Goal: Task Accomplishment & Management: Complete application form

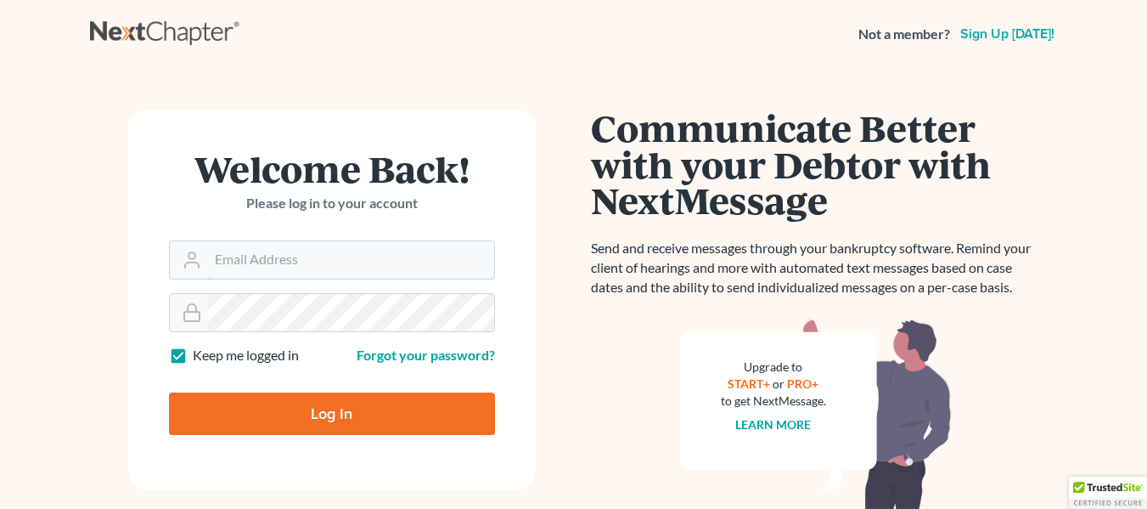
type input "rgarcia@raygarcialaw.com"
click at [302, 412] on input "Log In" at bounding box center [332, 413] width 326 height 42
type input "Thinking..."
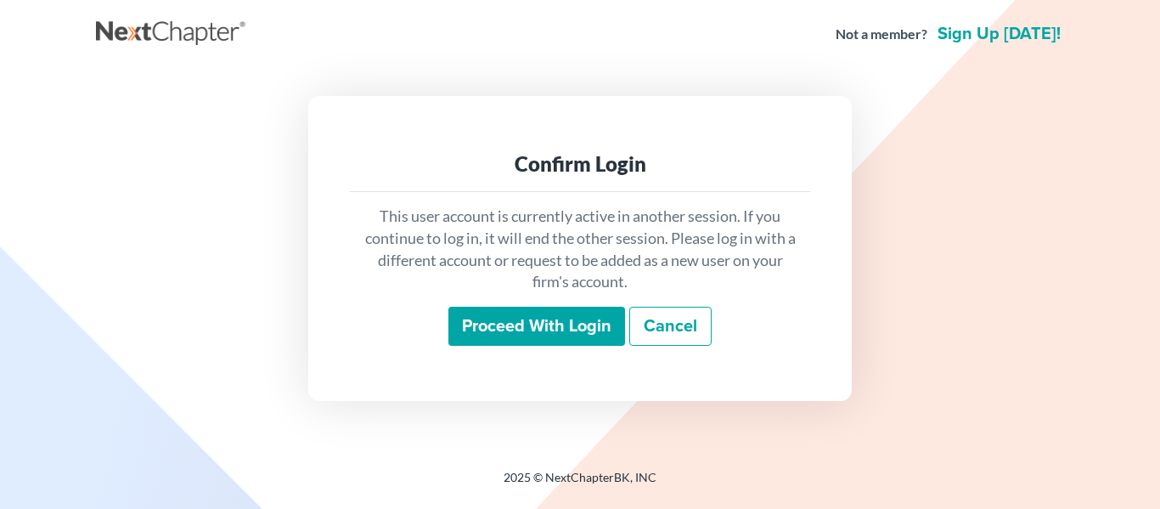
click at [488, 330] on input "Proceed with login" at bounding box center [536, 326] width 177 height 39
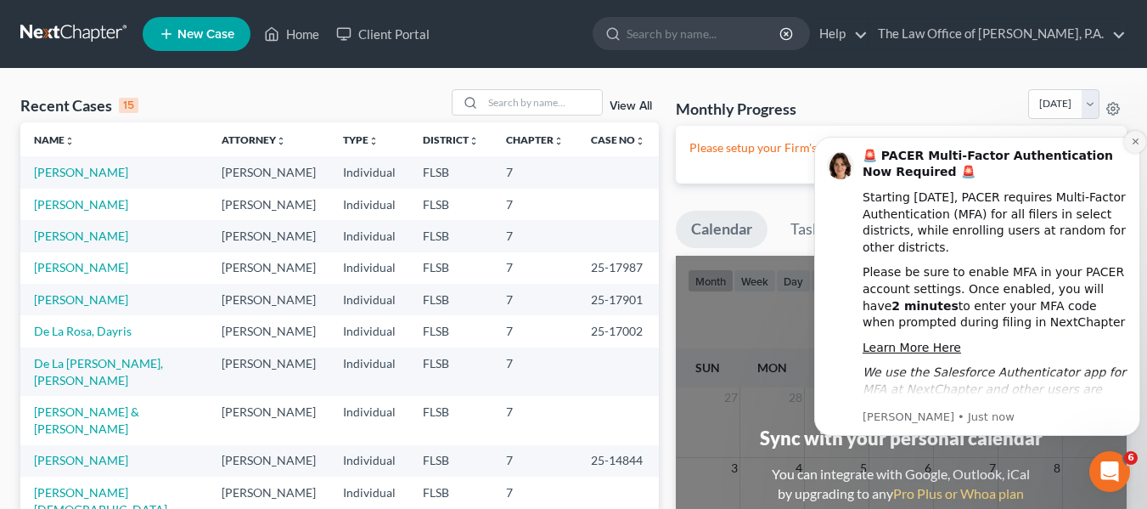
click at [1133, 145] on icon "Dismiss notification" at bounding box center [1135, 141] width 9 height 9
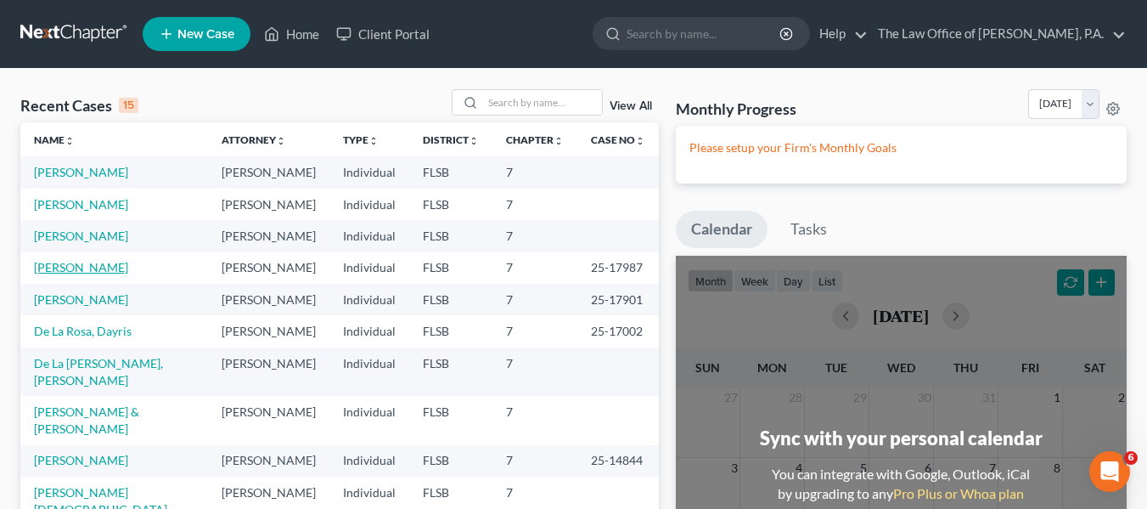
click at [62, 264] on link "[PERSON_NAME]" at bounding box center [81, 267] width 94 height 14
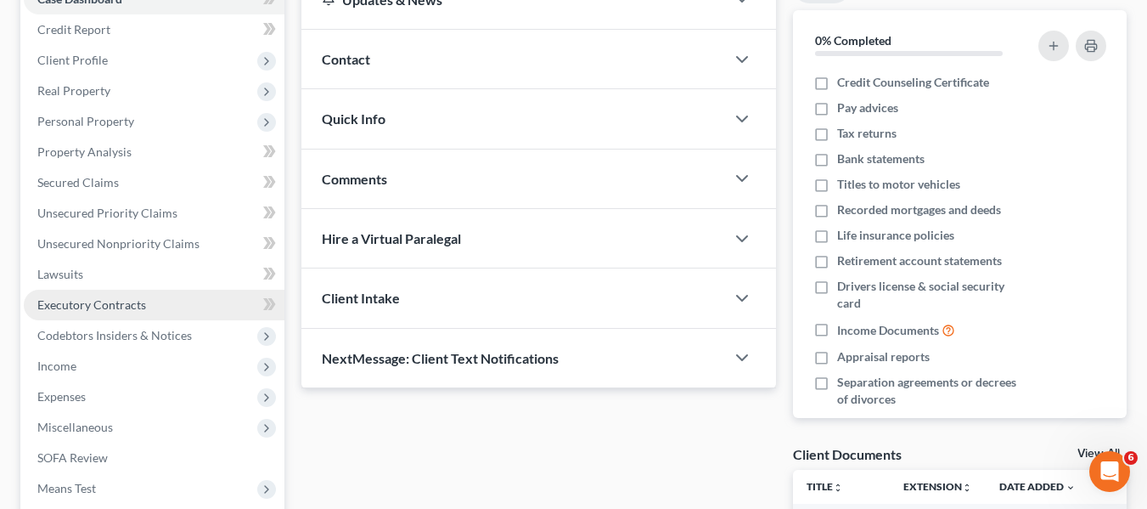
scroll to position [255, 0]
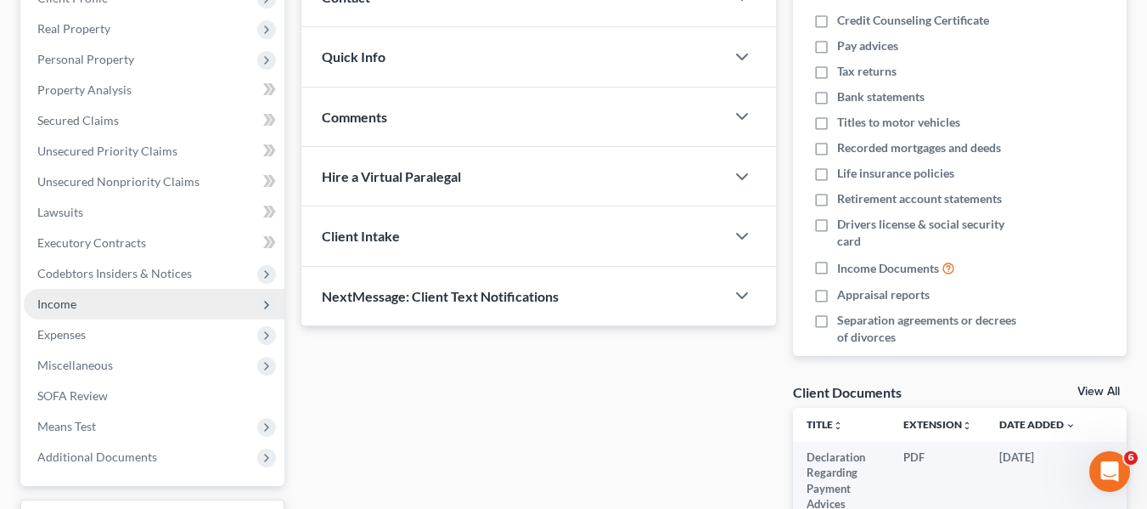
click at [64, 301] on span "Income" at bounding box center [56, 303] width 39 height 14
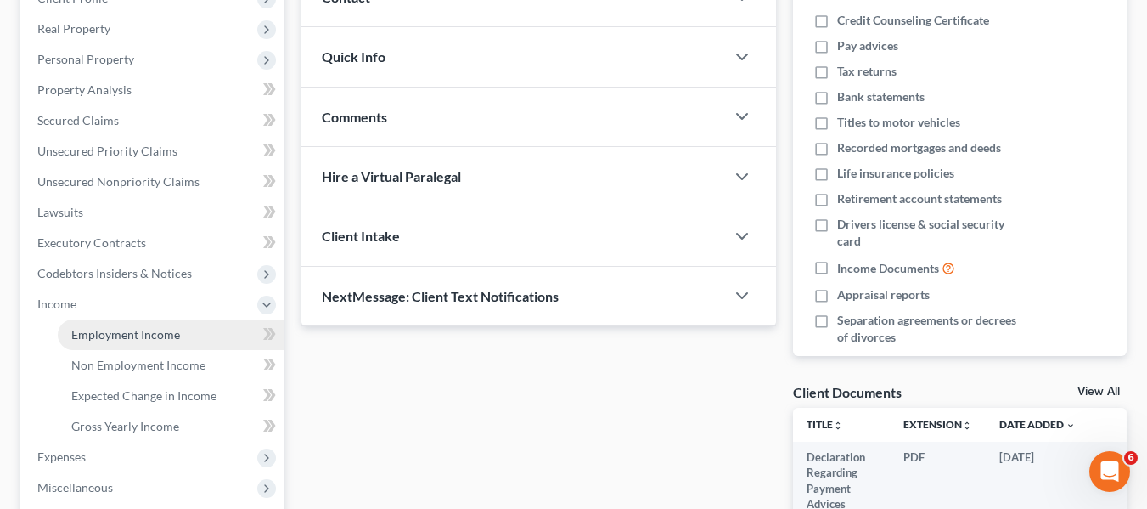
click at [112, 331] on span "Employment Income" at bounding box center [125, 334] width 109 height 14
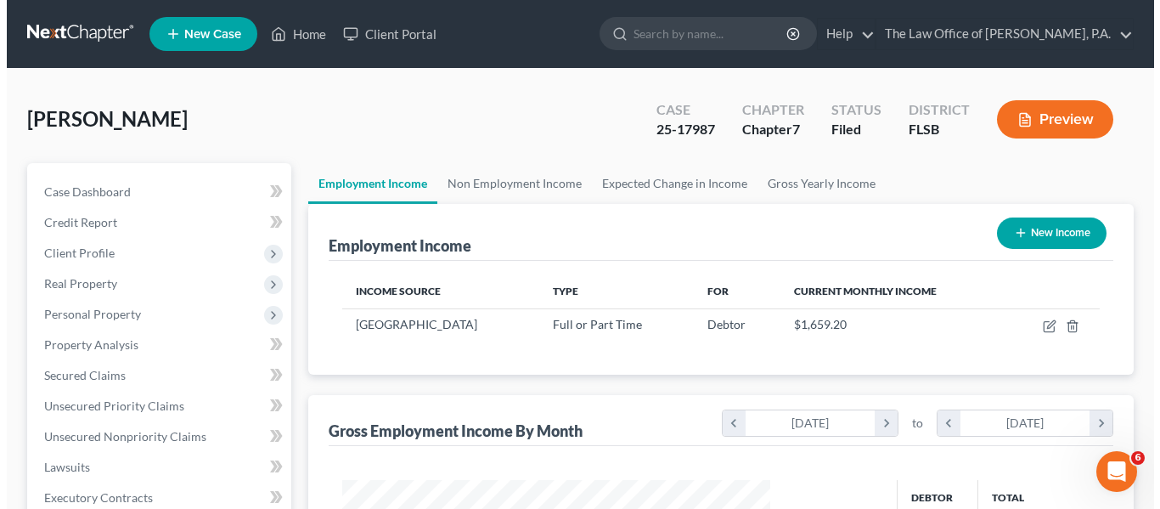
scroll to position [305, 462]
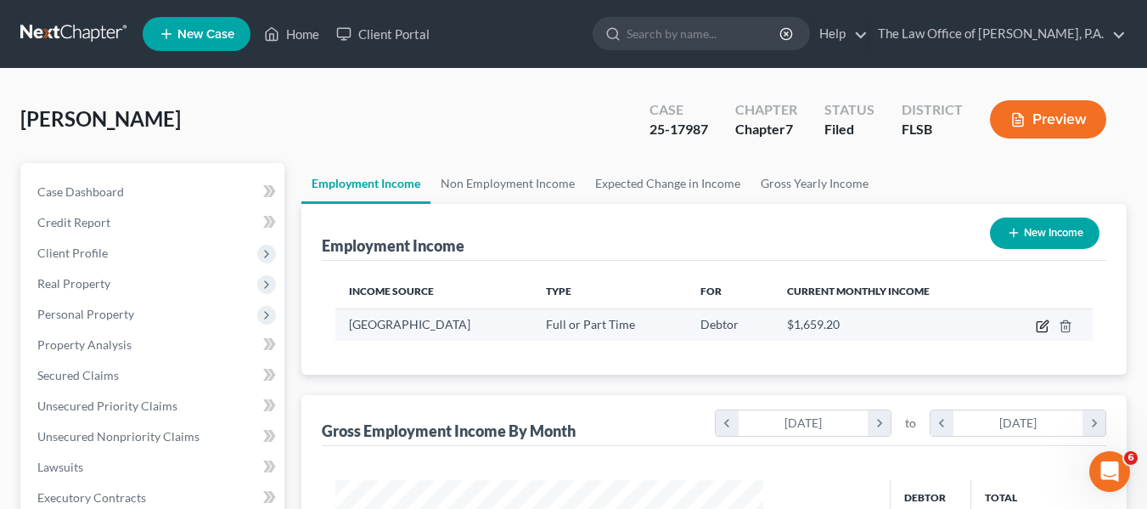
click at [1041, 327] on icon "button" at bounding box center [1044, 324] width 8 height 8
select select "0"
select select "9"
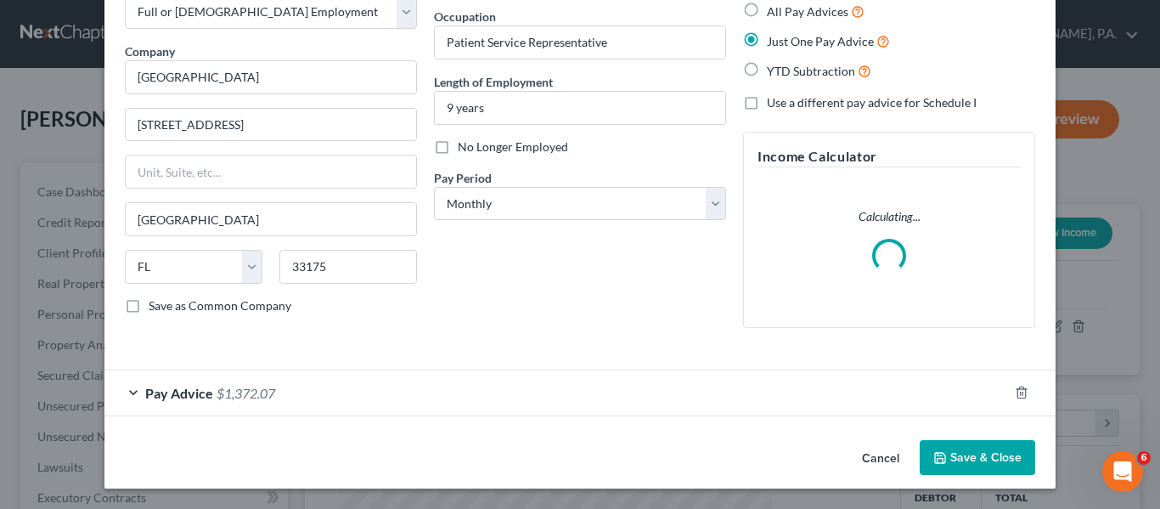
scroll to position [88, 0]
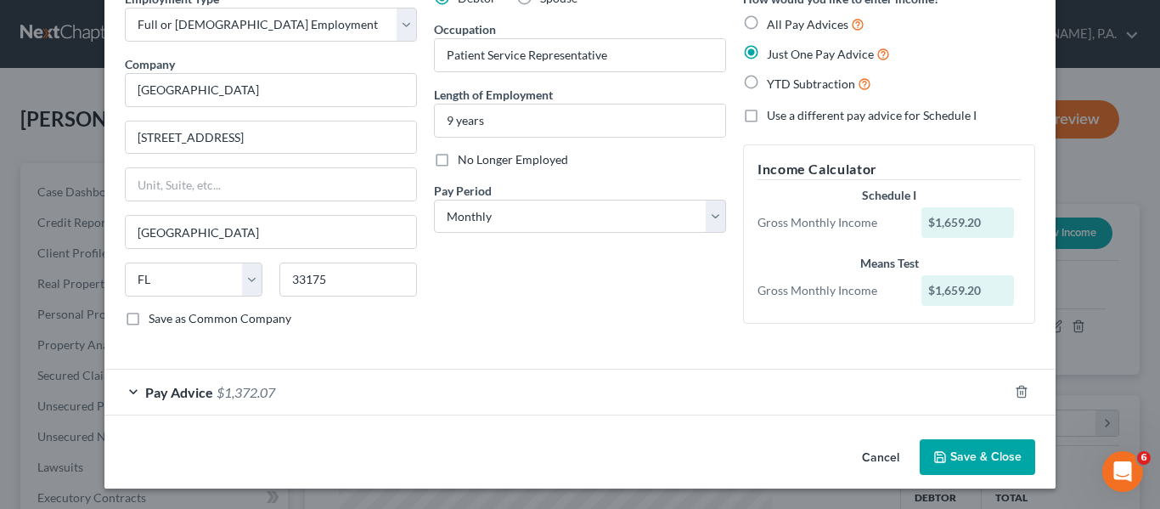
click at [281, 395] on div "Pay Advice $1,372.07" at bounding box center [556, 391] width 904 height 45
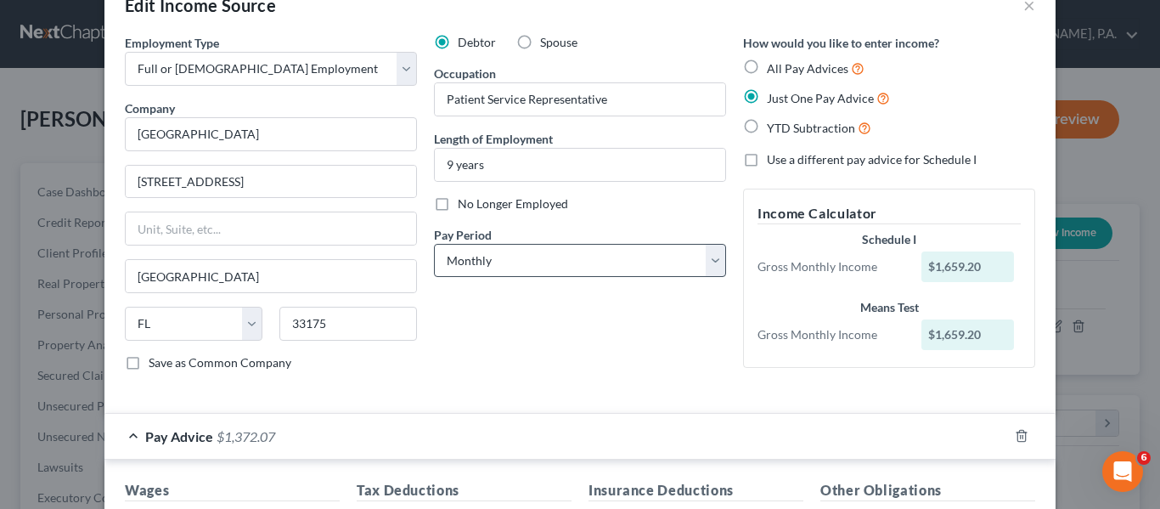
scroll to position [16, 0]
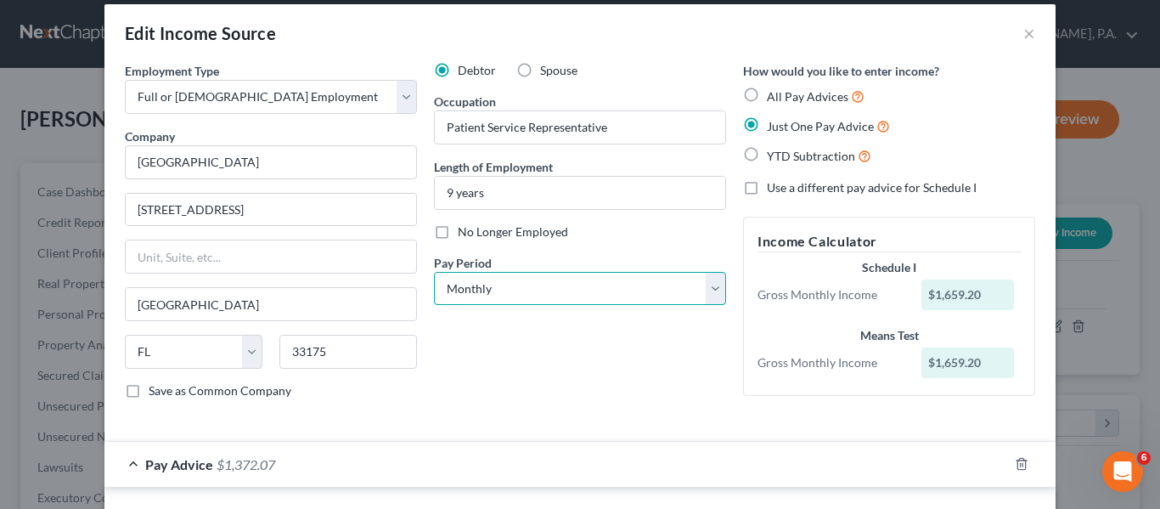
click at [490, 281] on select "Select Monthly Twice Monthly Every Other Week Weekly" at bounding box center [580, 289] width 292 height 34
select select "2"
click at [434, 272] on select "Select Monthly Twice Monthly Every Other Week Weekly" at bounding box center [580, 289] width 292 height 34
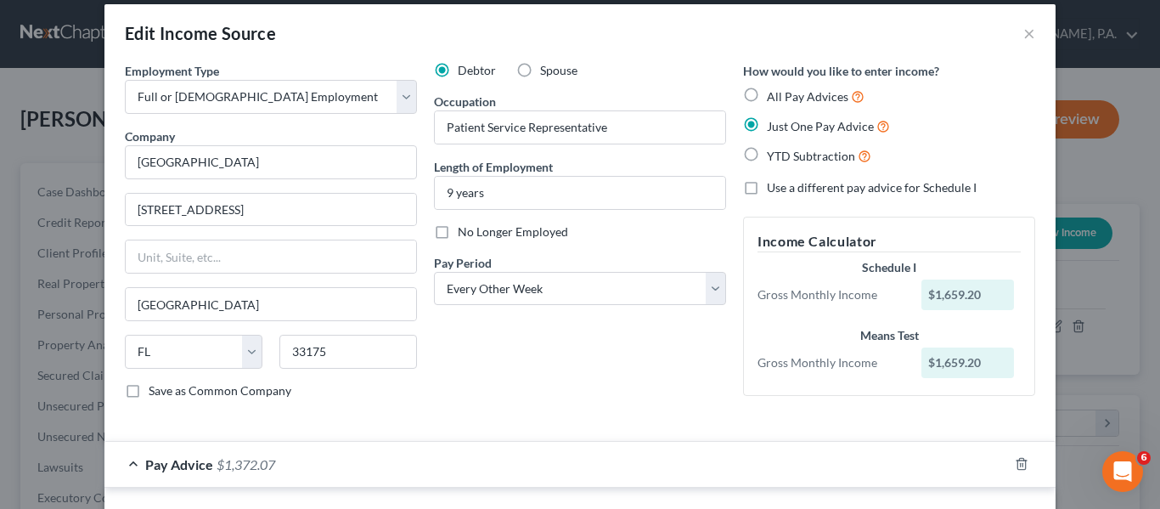
click at [613, 352] on div "Debtor Spouse Occupation Patient Service Representative Length of Employment 9 …" at bounding box center [579, 237] width 309 height 351
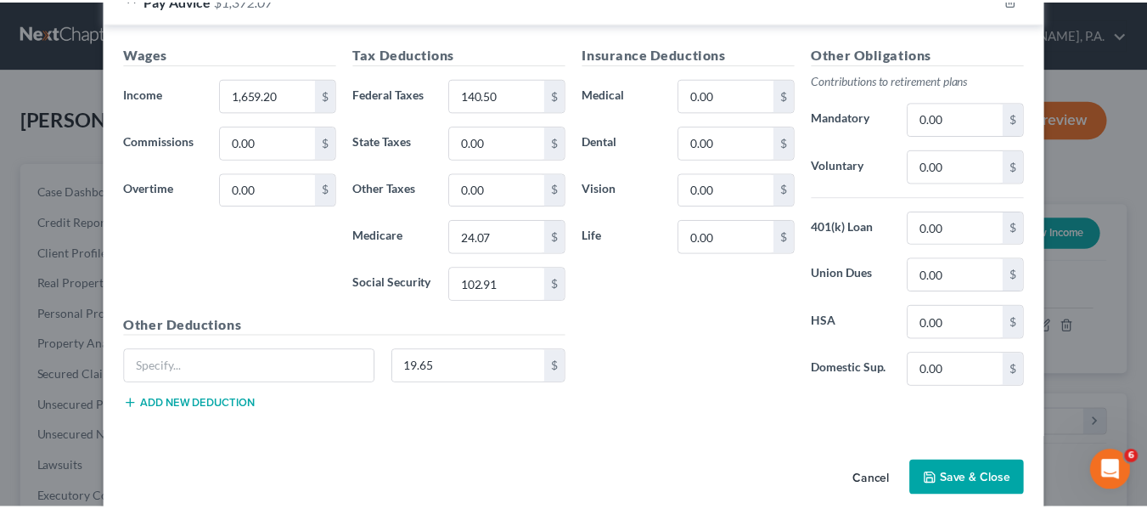
scroll to position [503, 0]
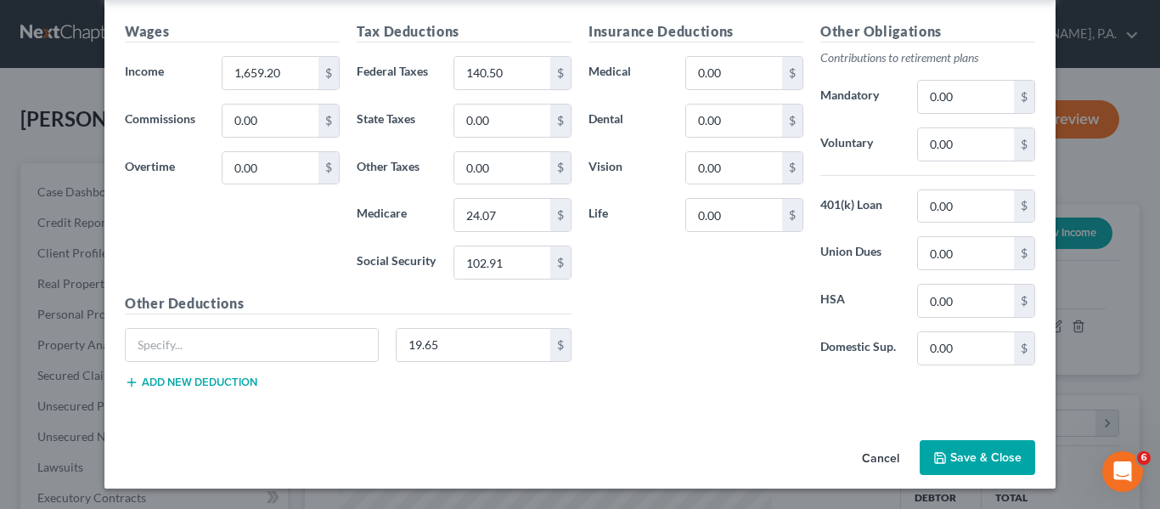
click at [950, 451] on button "Save & Close" at bounding box center [977, 458] width 115 height 36
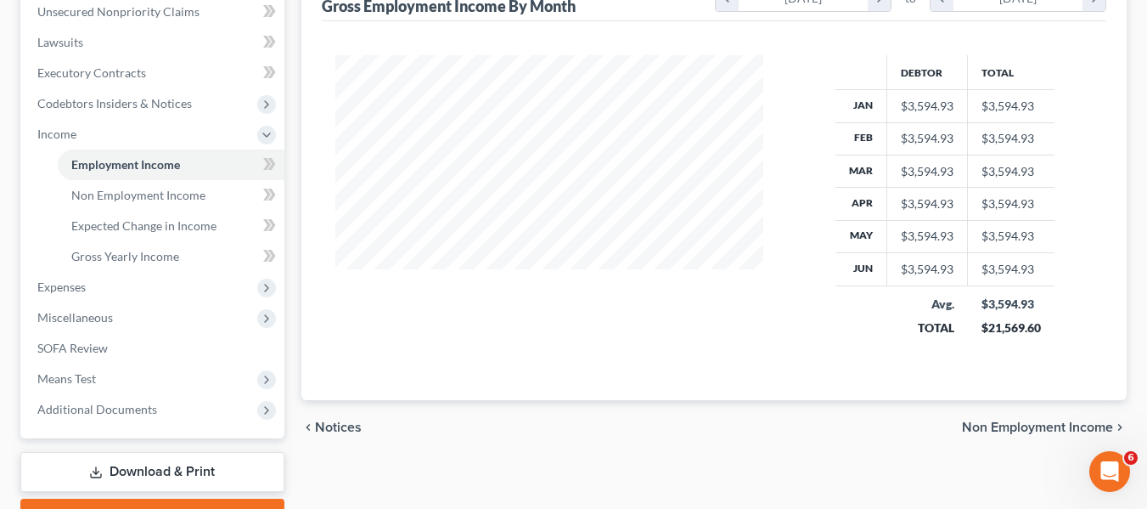
scroll to position [510, 0]
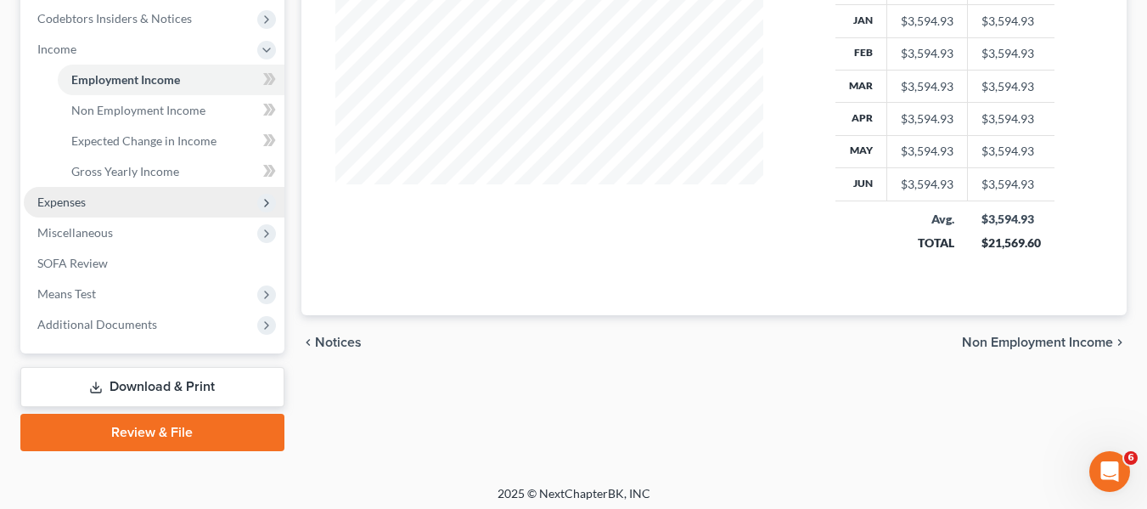
click at [138, 199] on span "Expenses" at bounding box center [154, 202] width 261 height 31
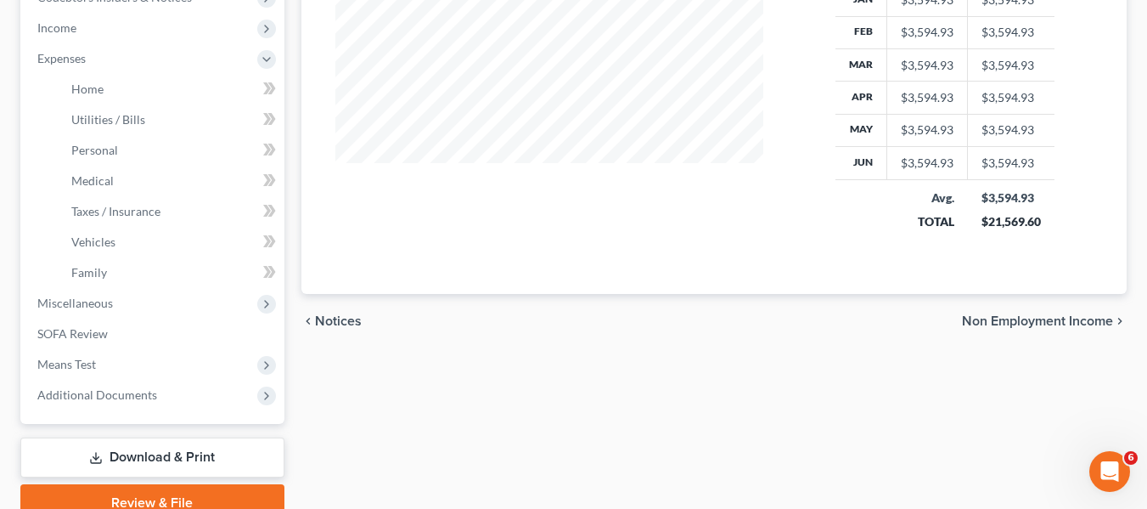
scroll to position [608, 0]
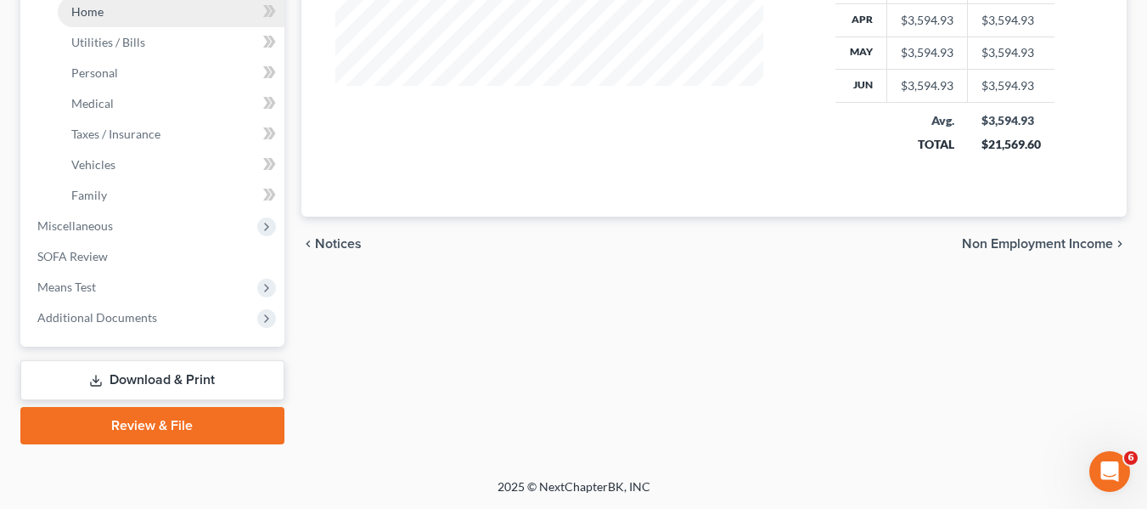
click at [119, 15] on link "Home" at bounding box center [171, 12] width 227 height 31
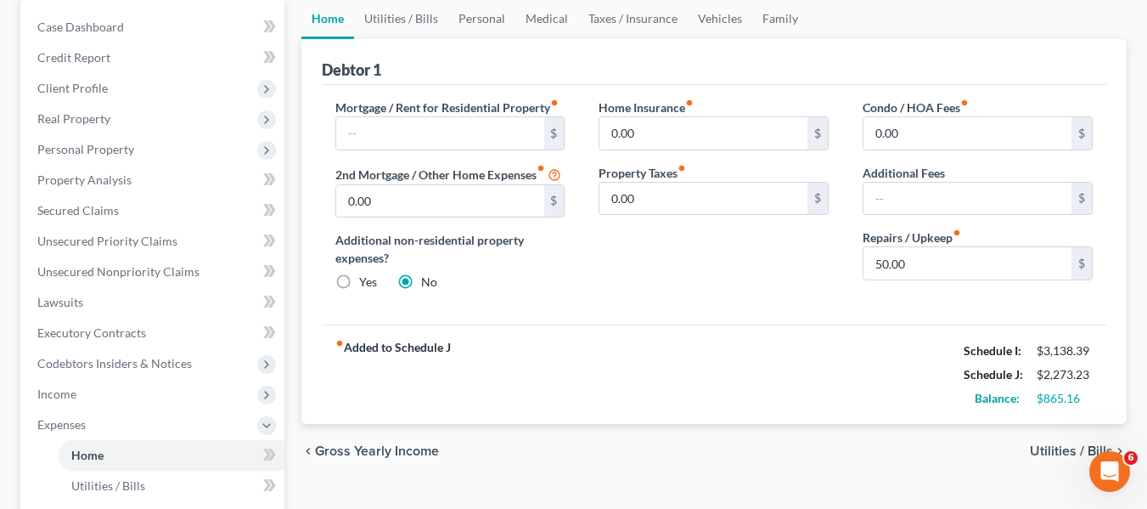
scroll to position [85, 0]
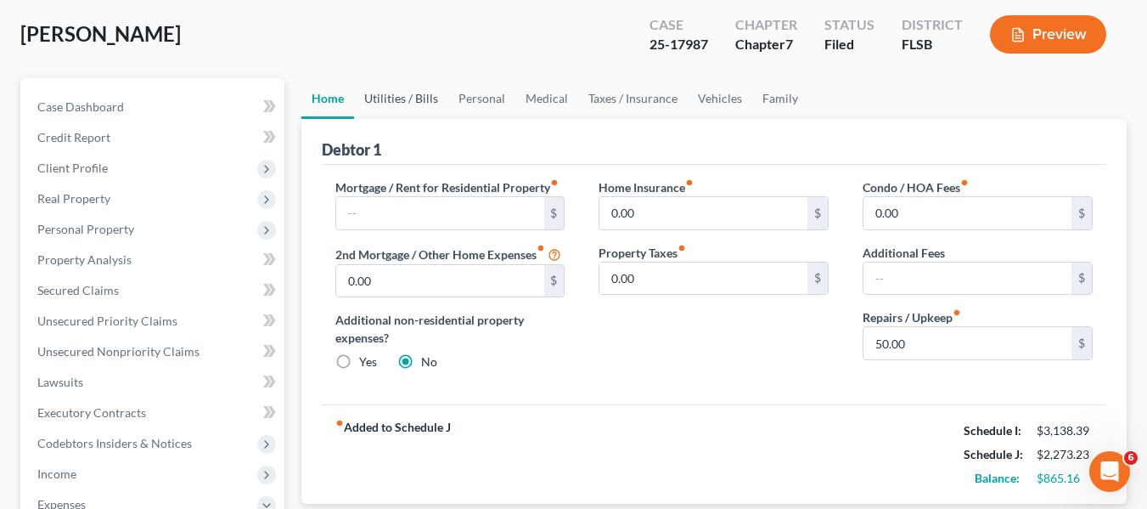
click at [391, 96] on link "Utilities / Bills" at bounding box center [401, 98] width 94 height 41
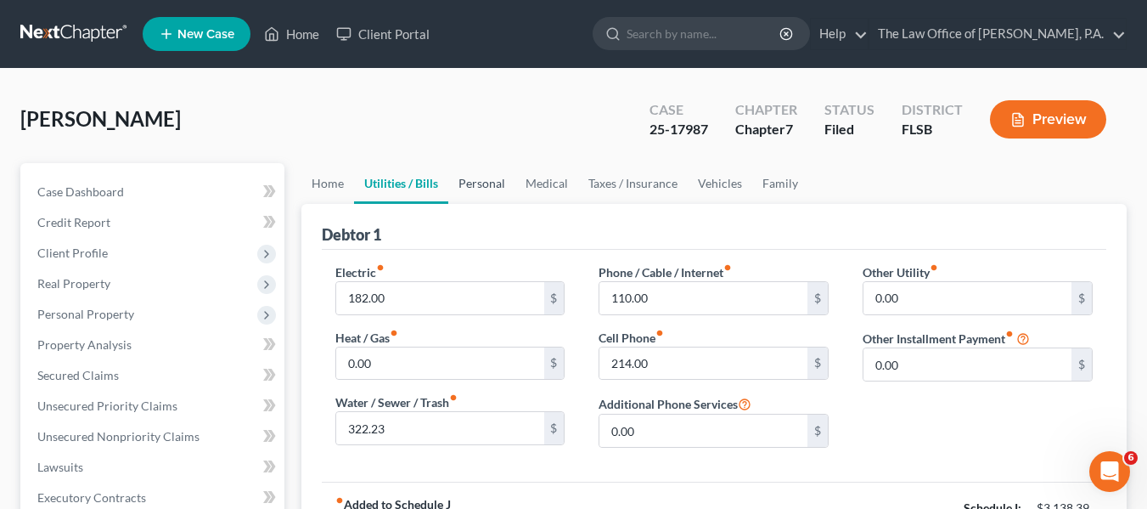
click at [485, 182] on link "Personal" at bounding box center [481, 183] width 67 height 41
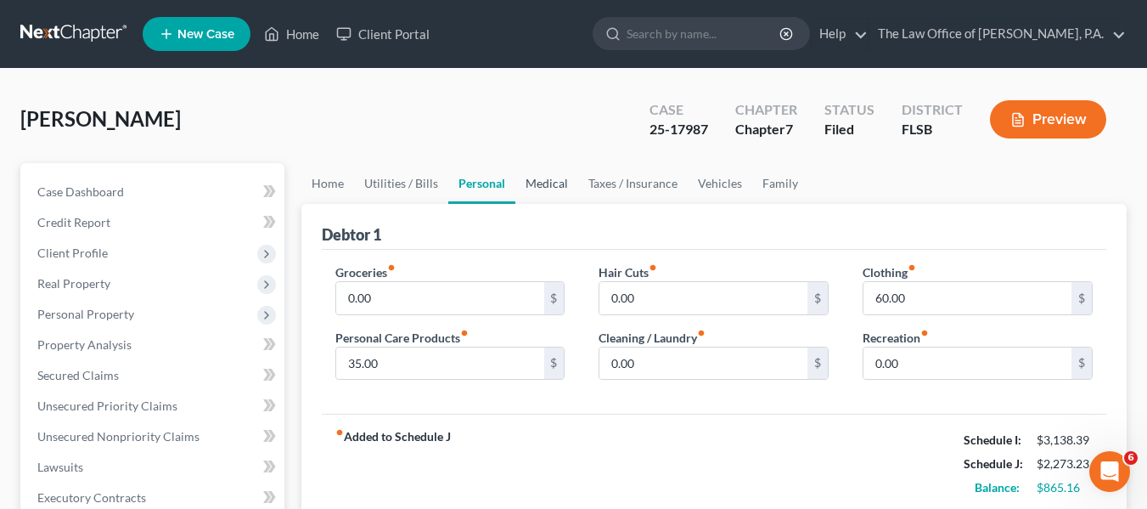
click at [551, 183] on link "Medical" at bounding box center [546, 183] width 63 height 41
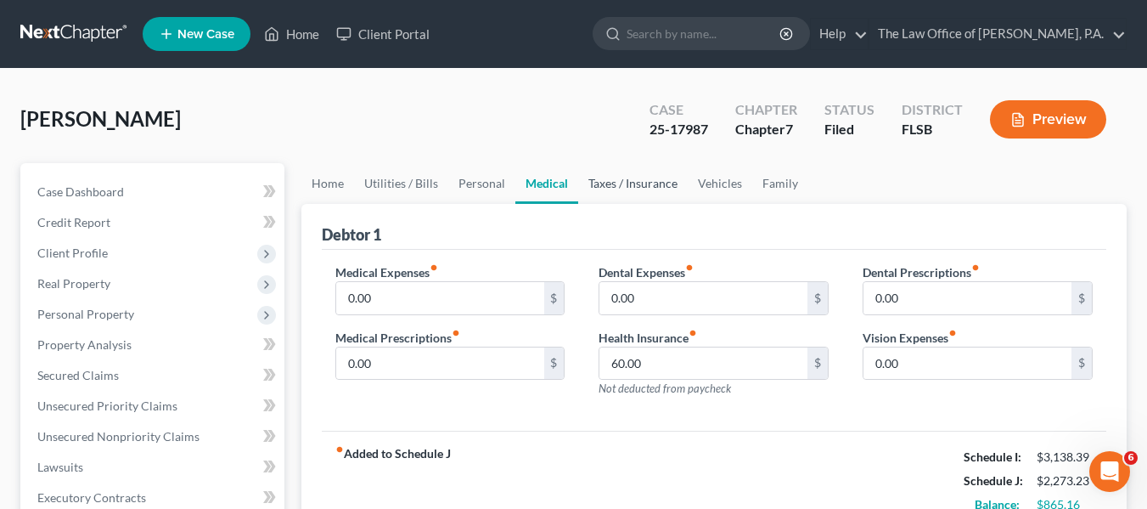
click at [632, 185] on link "Taxes / Insurance" at bounding box center [633, 183] width 110 height 41
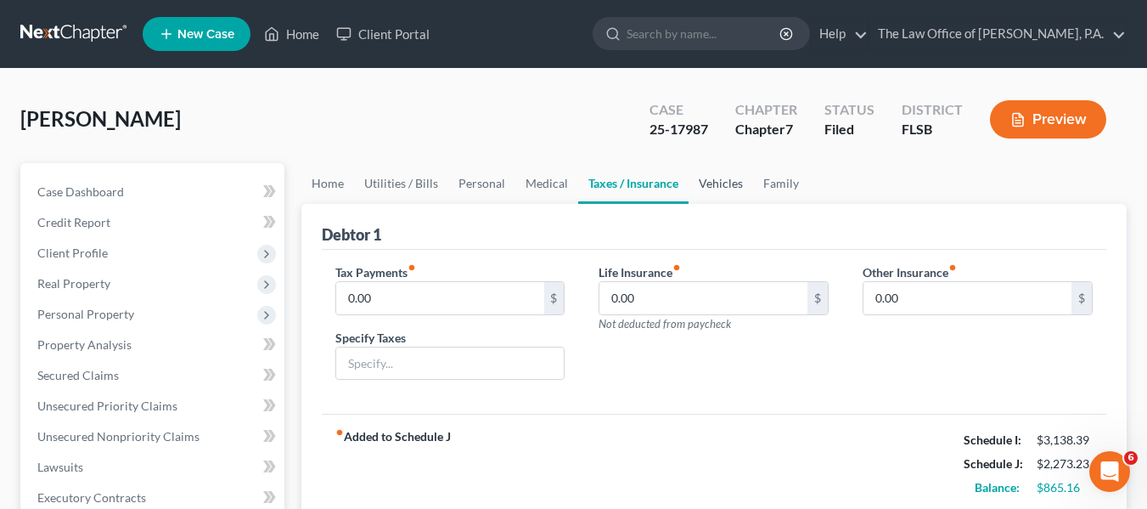
click at [710, 188] on link "Vehicles" at bounding box center [721, 183] width 65 height 41
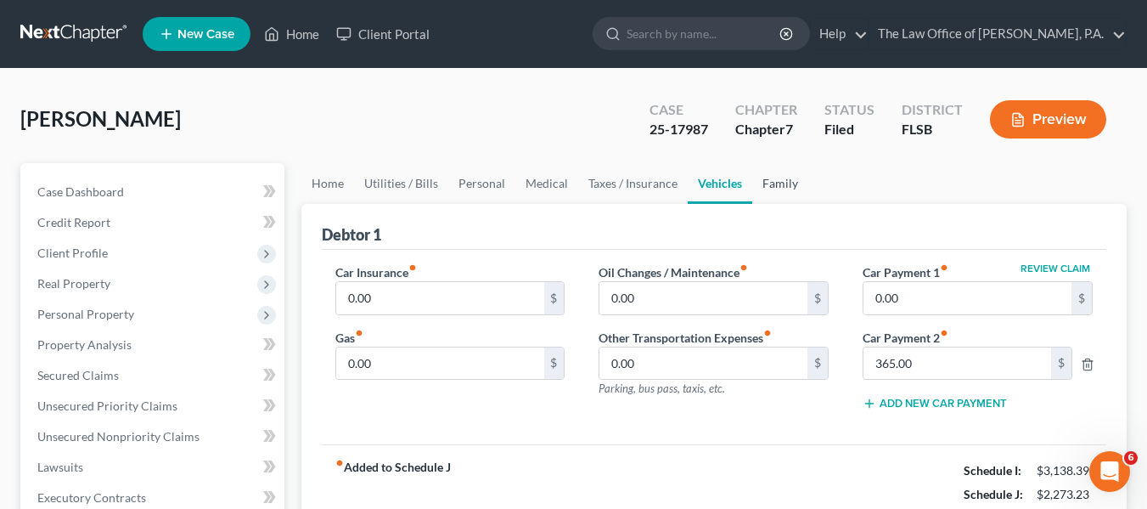
click at [775, 191] on link "Family" at bounding box center [780, 183] width 56 height 41
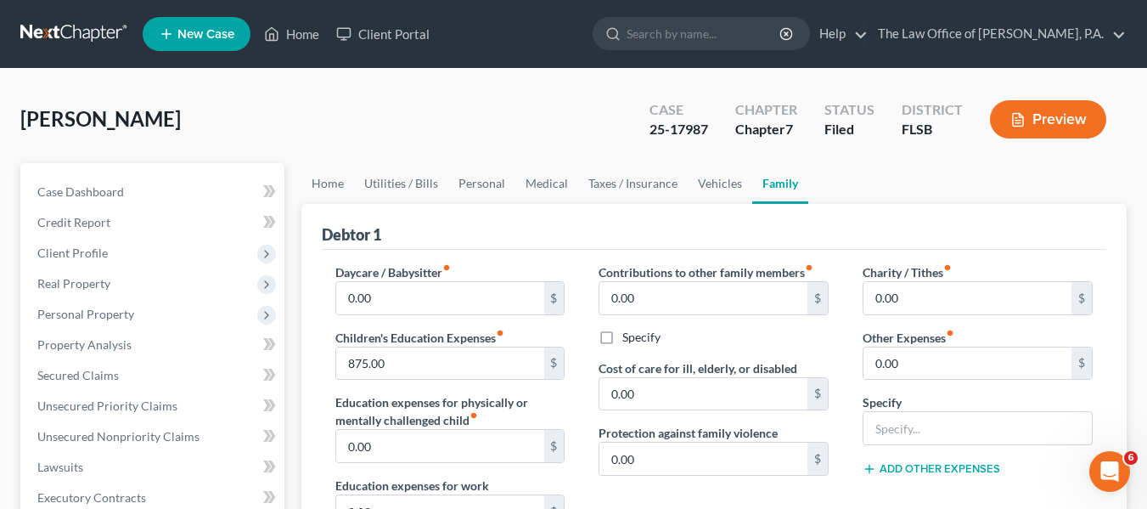
click at [1036, 113] on button "Preview" at bounding box center [1048, 119] width 116 height 38
